Goal: Task Accomplishment & Management: Manage account settings

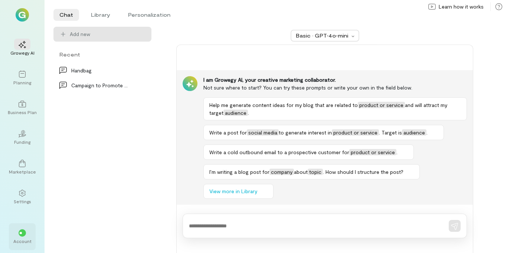
click at [19, 238] on div "Account" at bounding box center [22, 241] width 18 height 6
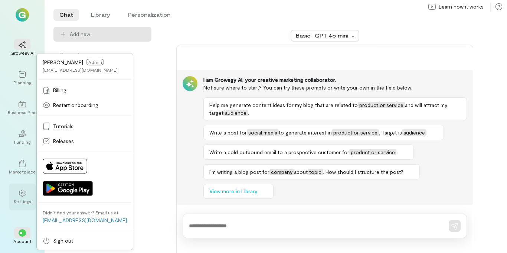
click at [21, 200] on div "Settings" at bounding box center [22, 201] width 17 height 6
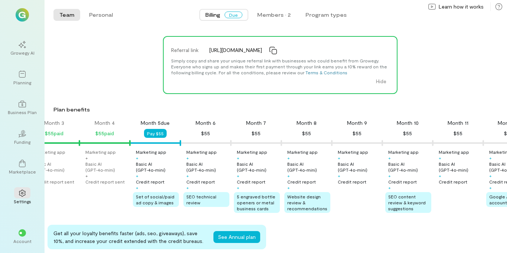
scroll to position [34, 0]
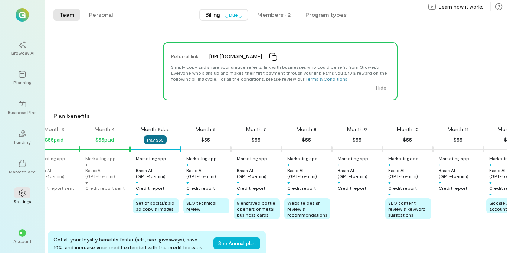
click at [154, 142] on button "Pay $55" at bounding box center [155, 139] width 23 height 9
drag, startPoint x: 443, startPoint y: 96, endPoint x: 310, endPoint y: 118, distance: 134.9
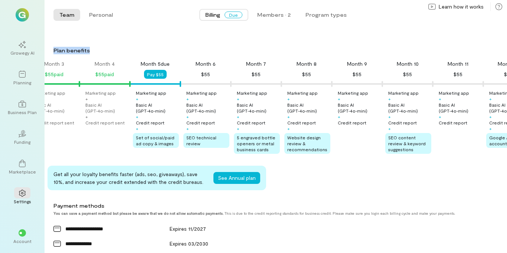
scroll to position [98, 0]
